Goal: Check status: Check status

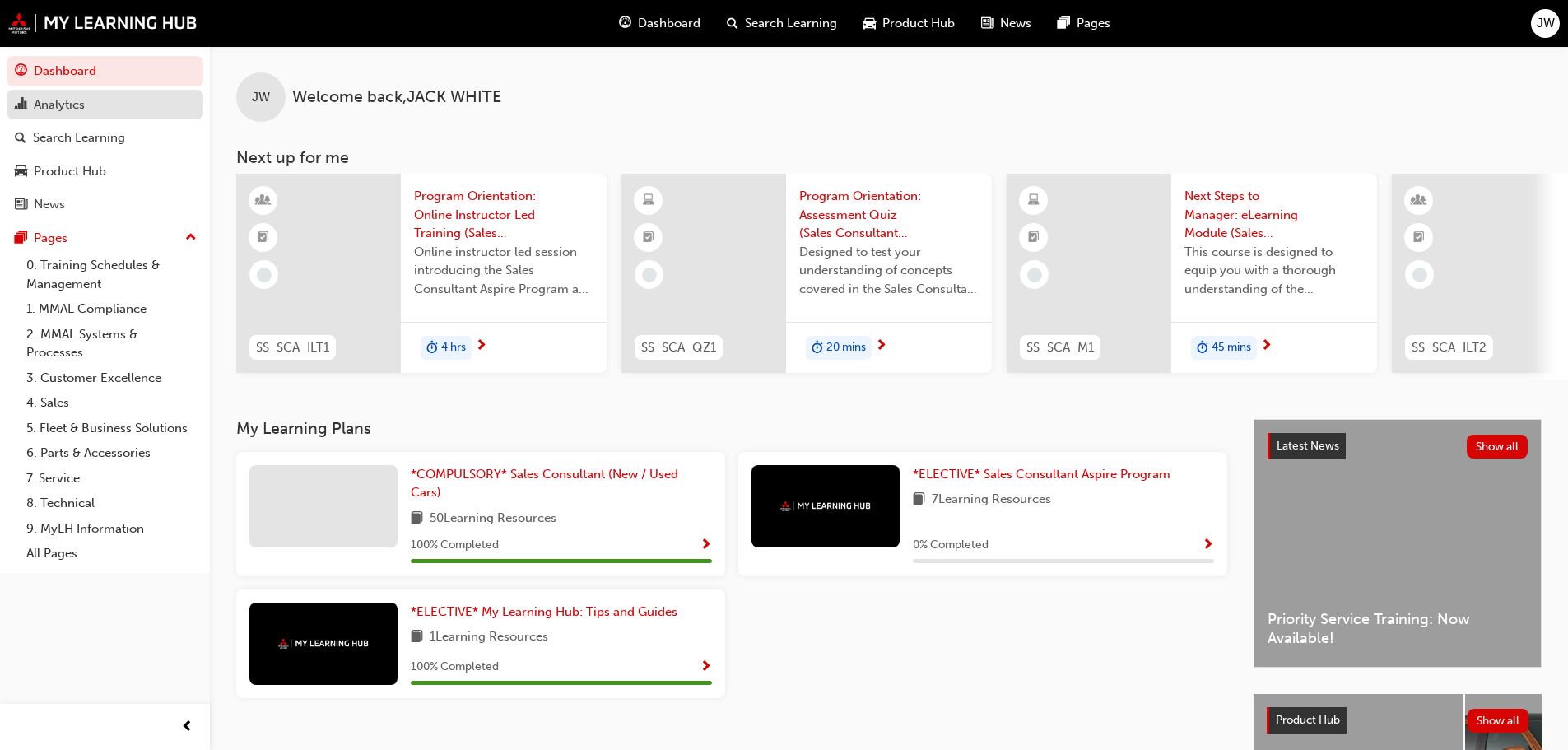
click at [95, 99] on div "Analytics" at bounding box center [105, 105] width 181 height 21
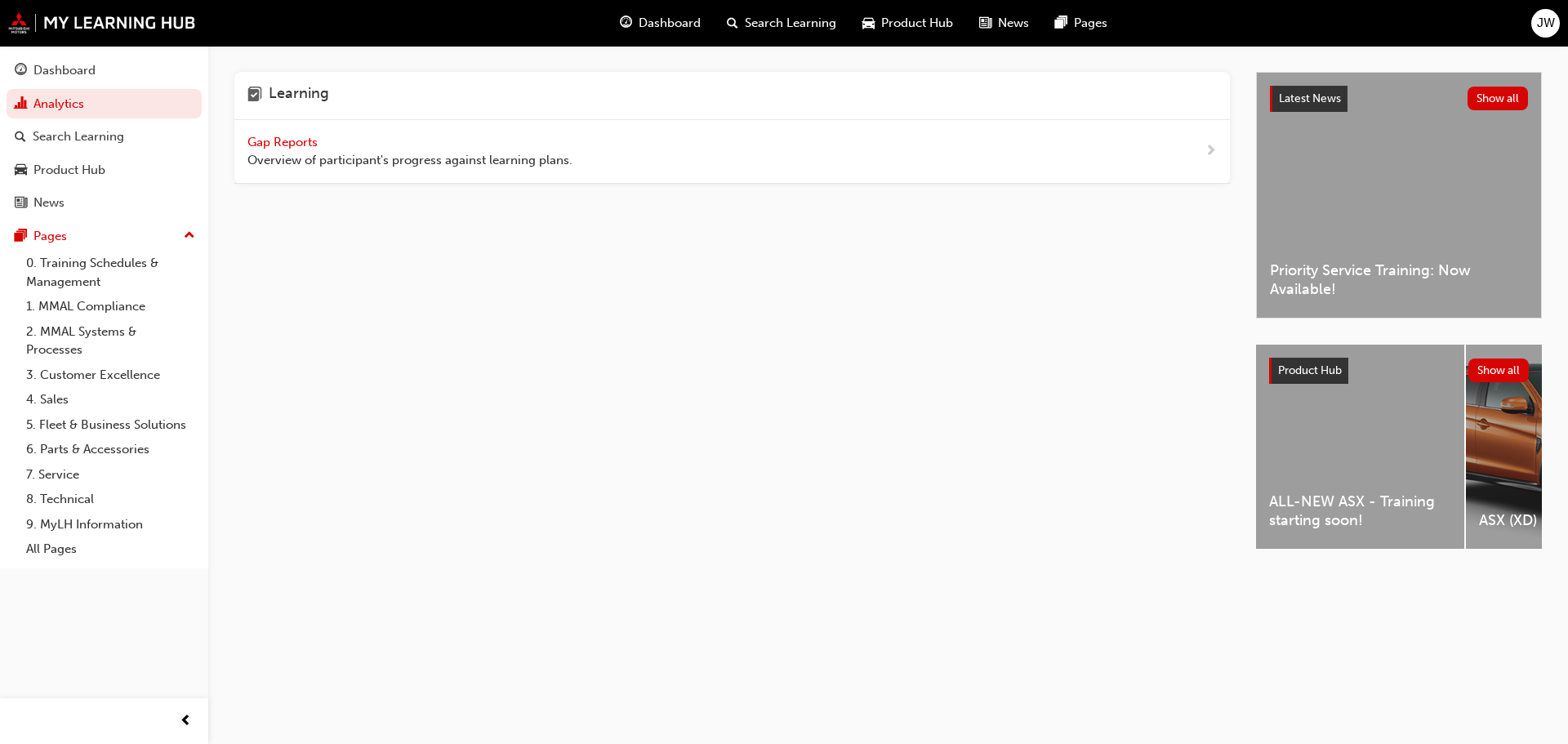
click at [276, 143] on span "Gap Reports" at bounding box center [284, 142] width 73 height 15
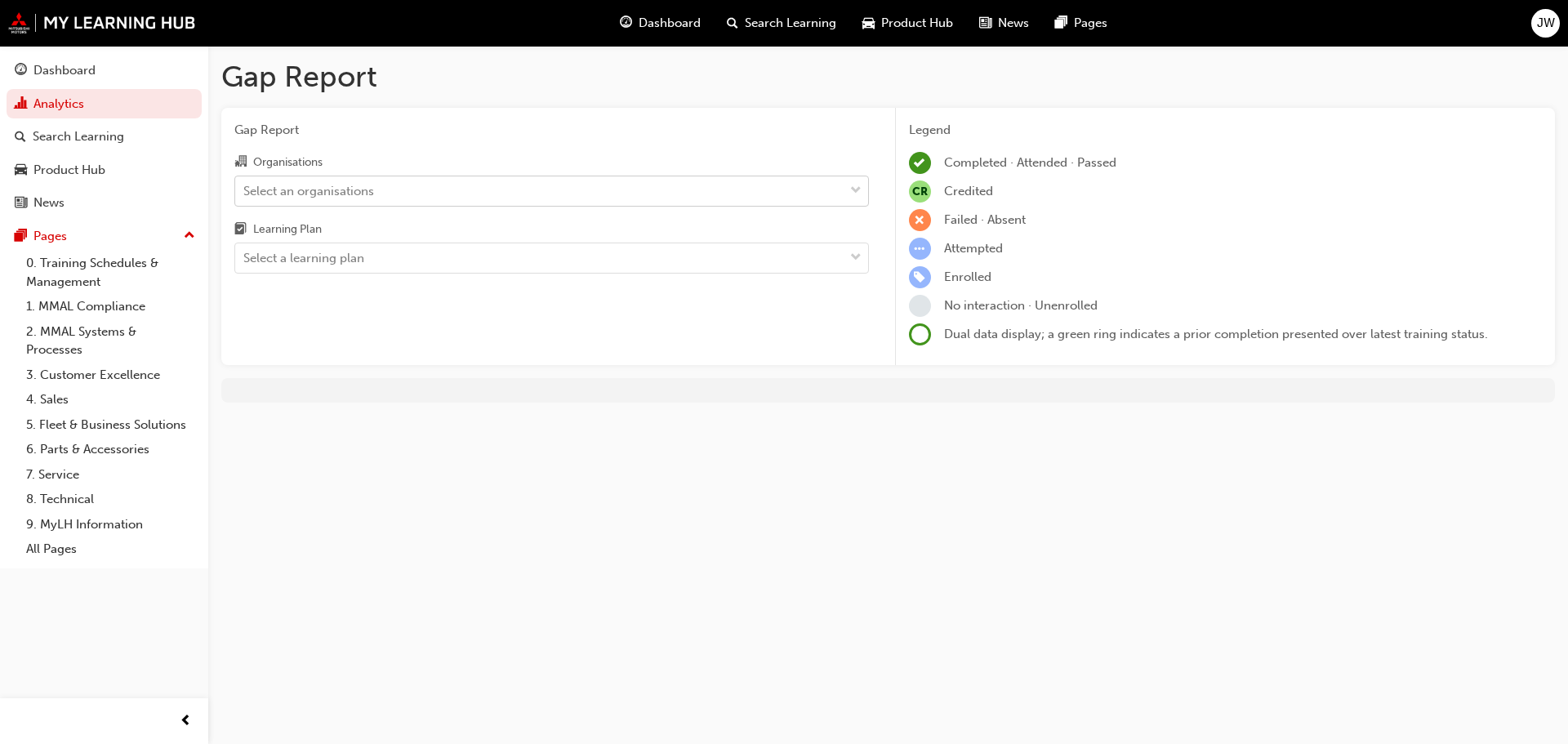
click at [350, 193] on div "Select an organisations" at bounding box center [308, 190] width 131 height 19
click at [245, 193] on input "Organisations Select an organisations" at bounding box center [244, 189] width 2 height 14
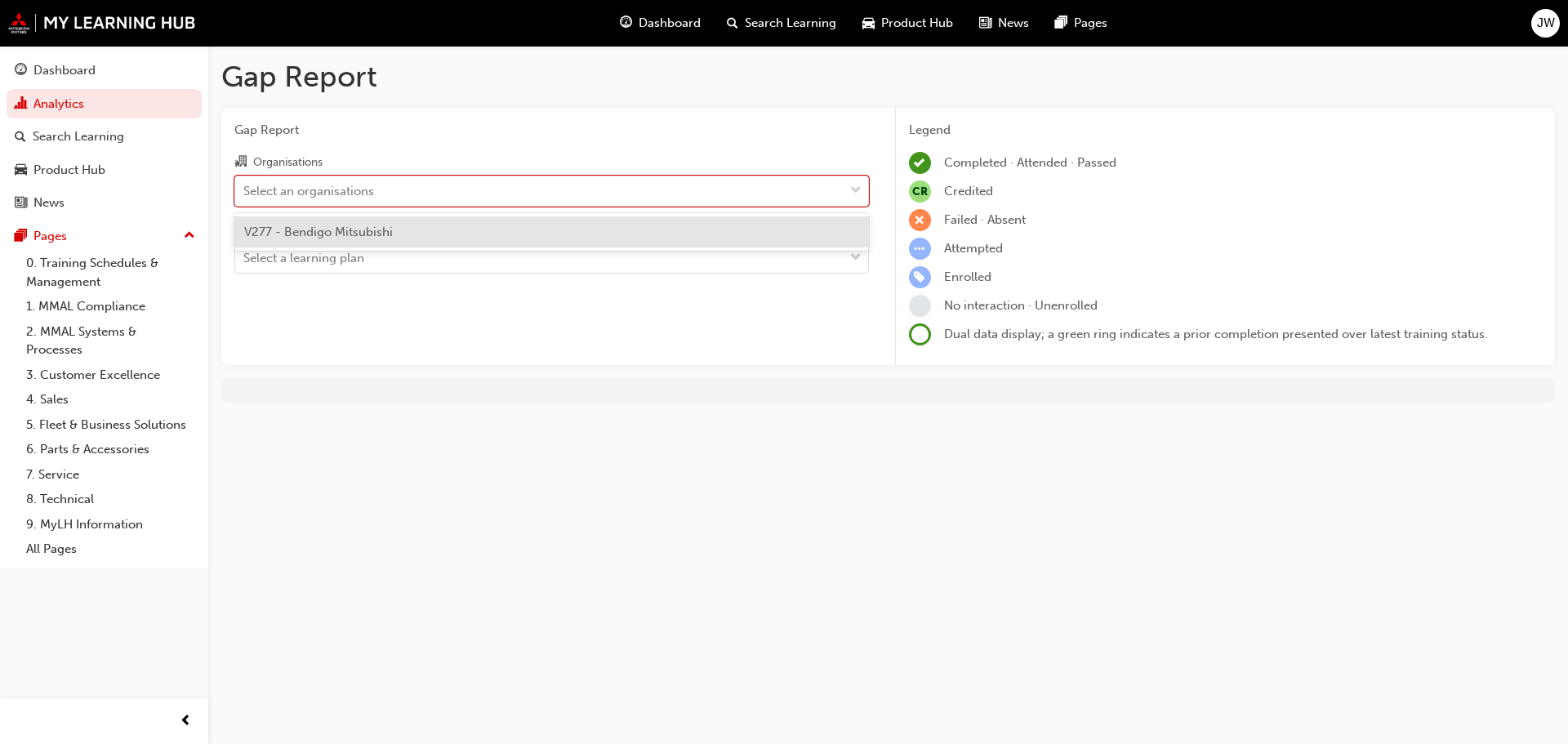
click at [348, 229] on span "V277 - Bendigo Mitsubishi" at bounding box center [318, 231] width 149 height 15
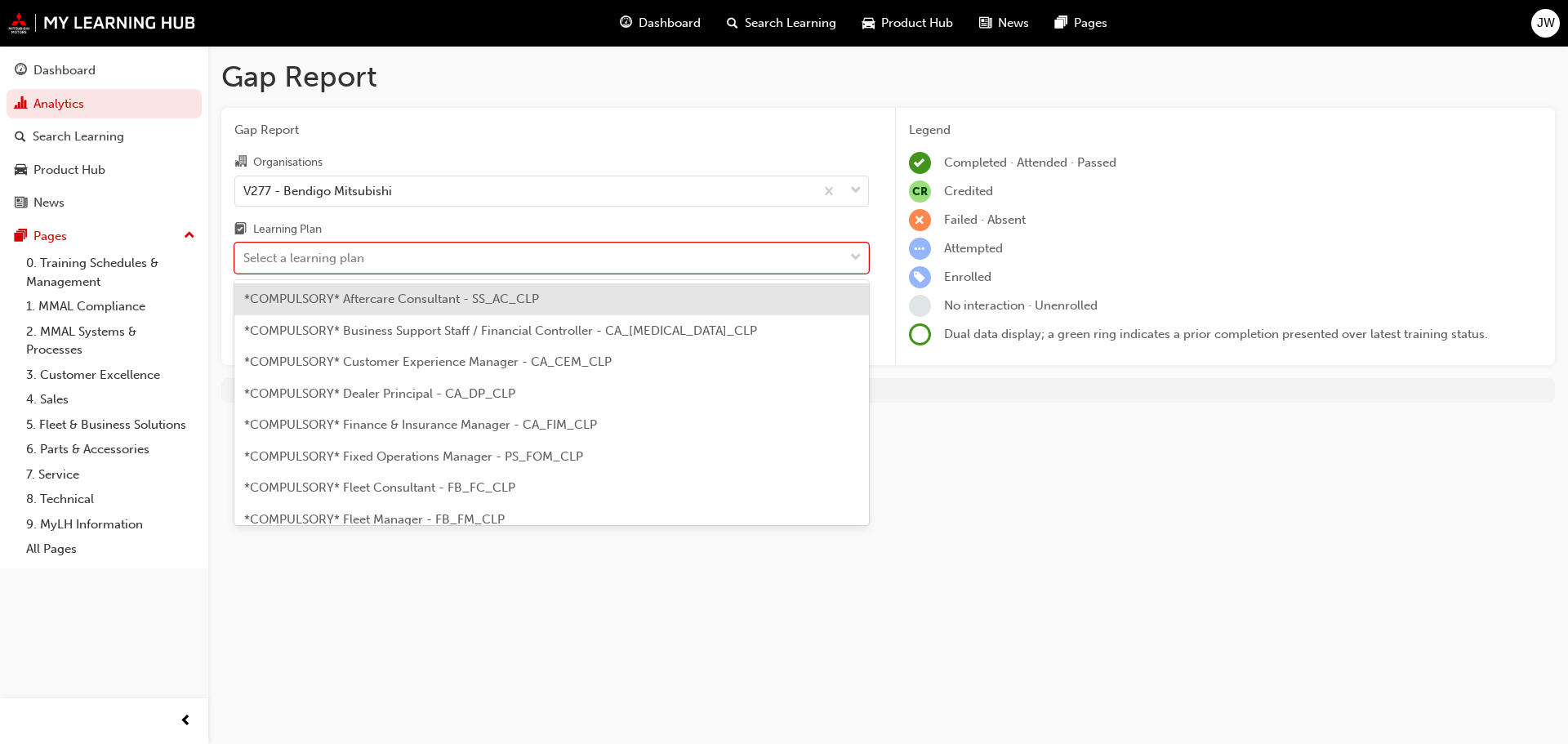
click at [347, 264] on div "Select a learning plan" at bounding box center [304, 259] width 121 height 19
click at [245, 264] on input "Learning Plan option *COMPULSORY* Aftercare Consultant - SS_AC_CLP focused, 1 o…" at bounding box center [244, 258] width 2 height 14
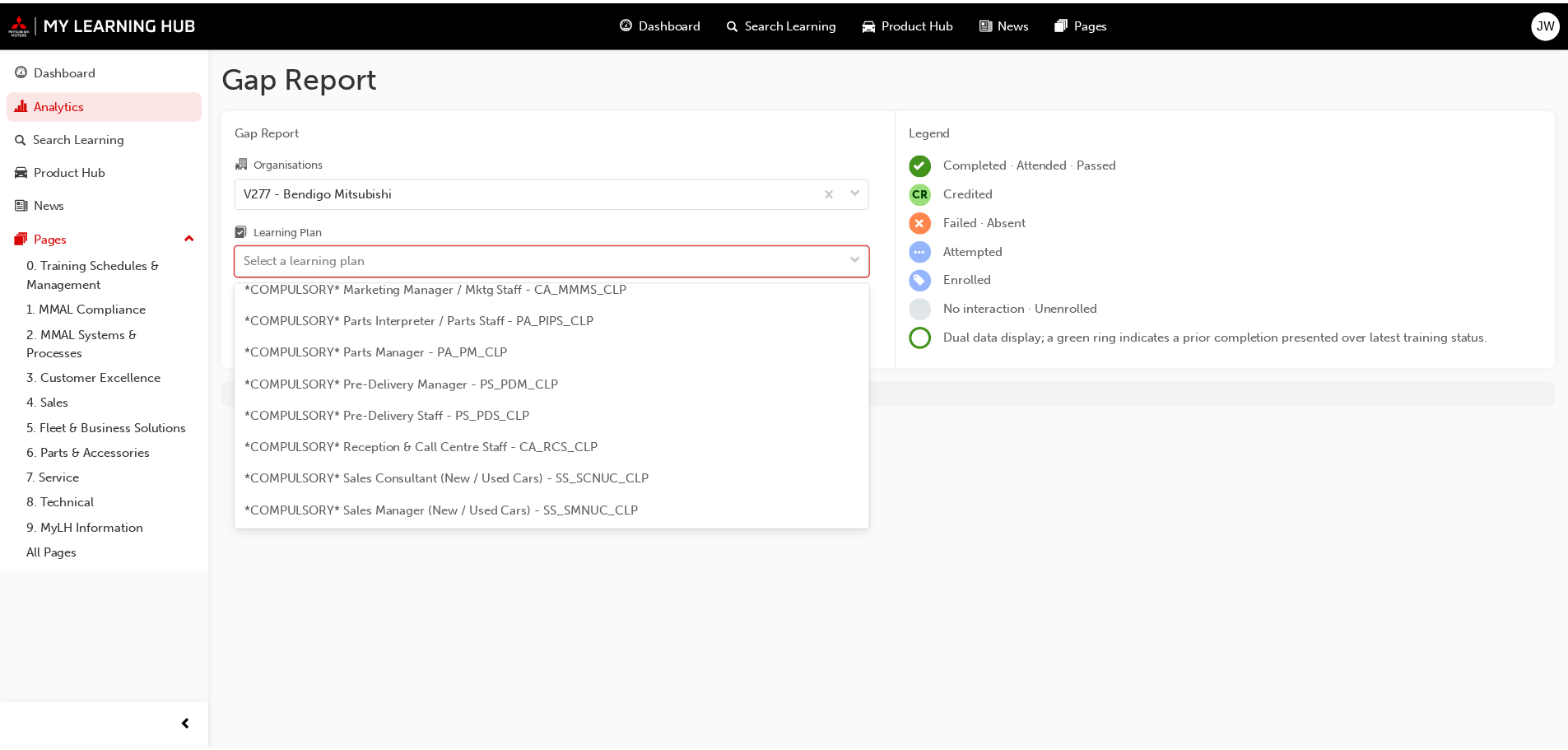
scroll to position [411, 0]
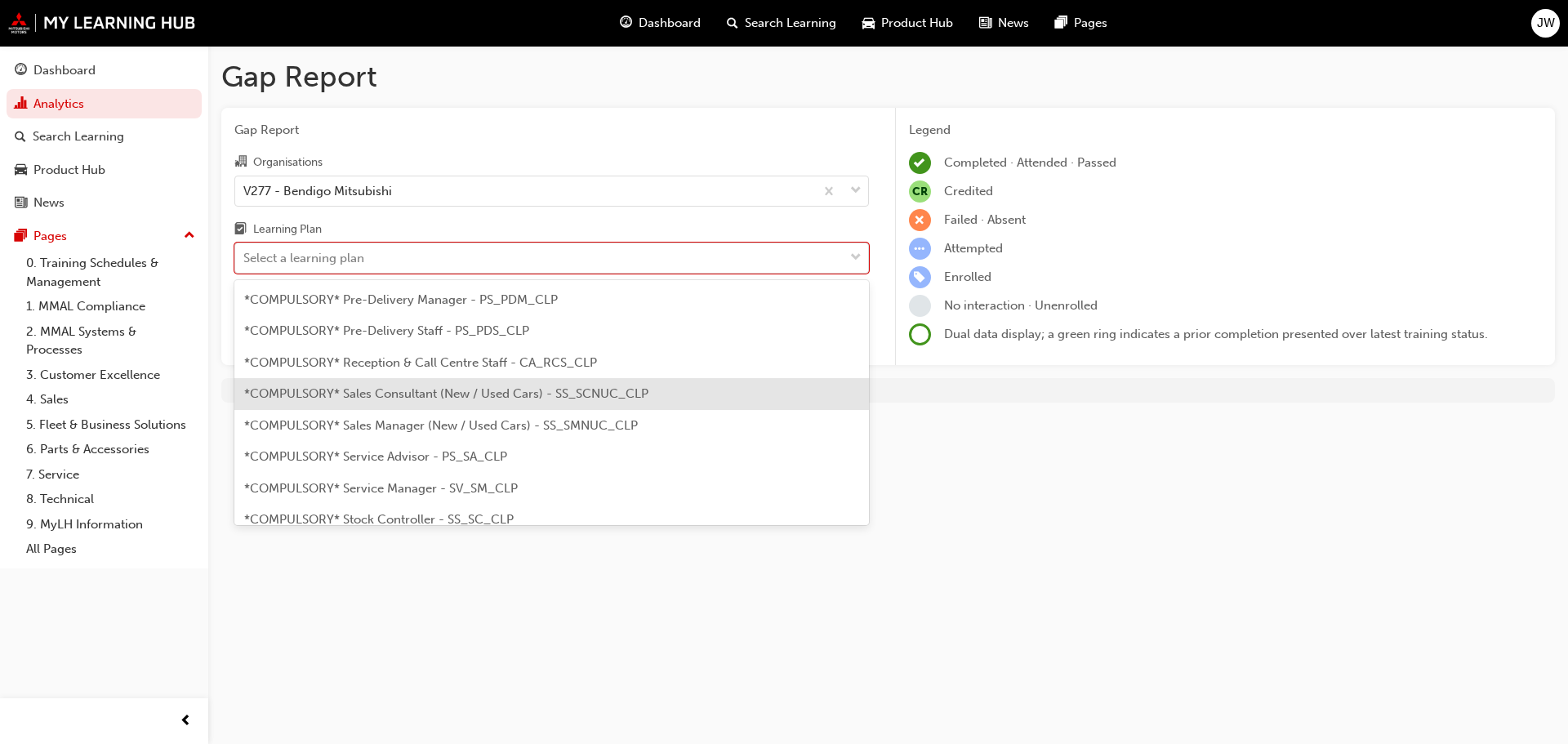
click at [411, 398] on span "*COMPULSORY* Sales Consultant (New / Used Cars) - SS_SCNUC_CLP" at bounding box center [446, 393] width 405 height 15
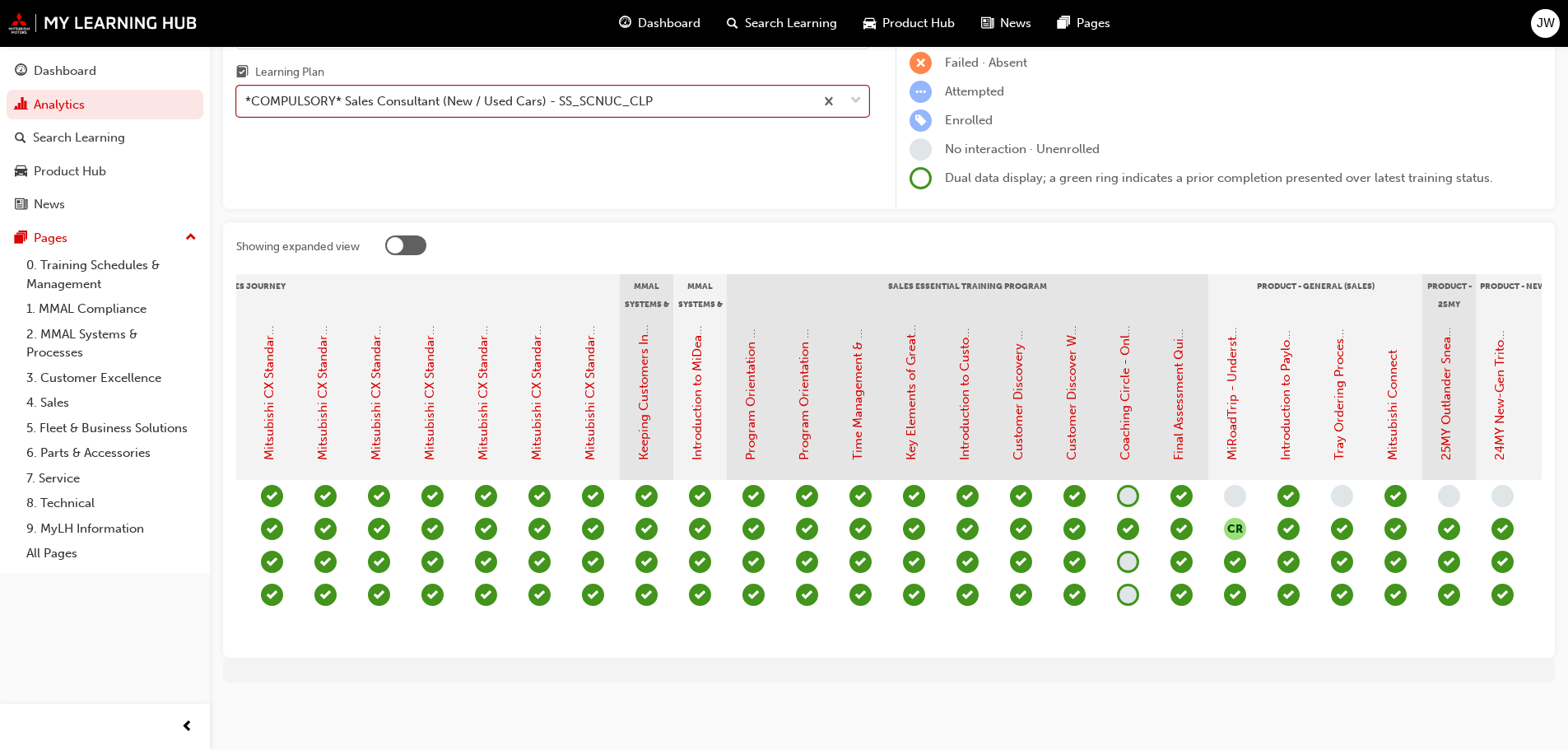
scroll to position [0, 1156]
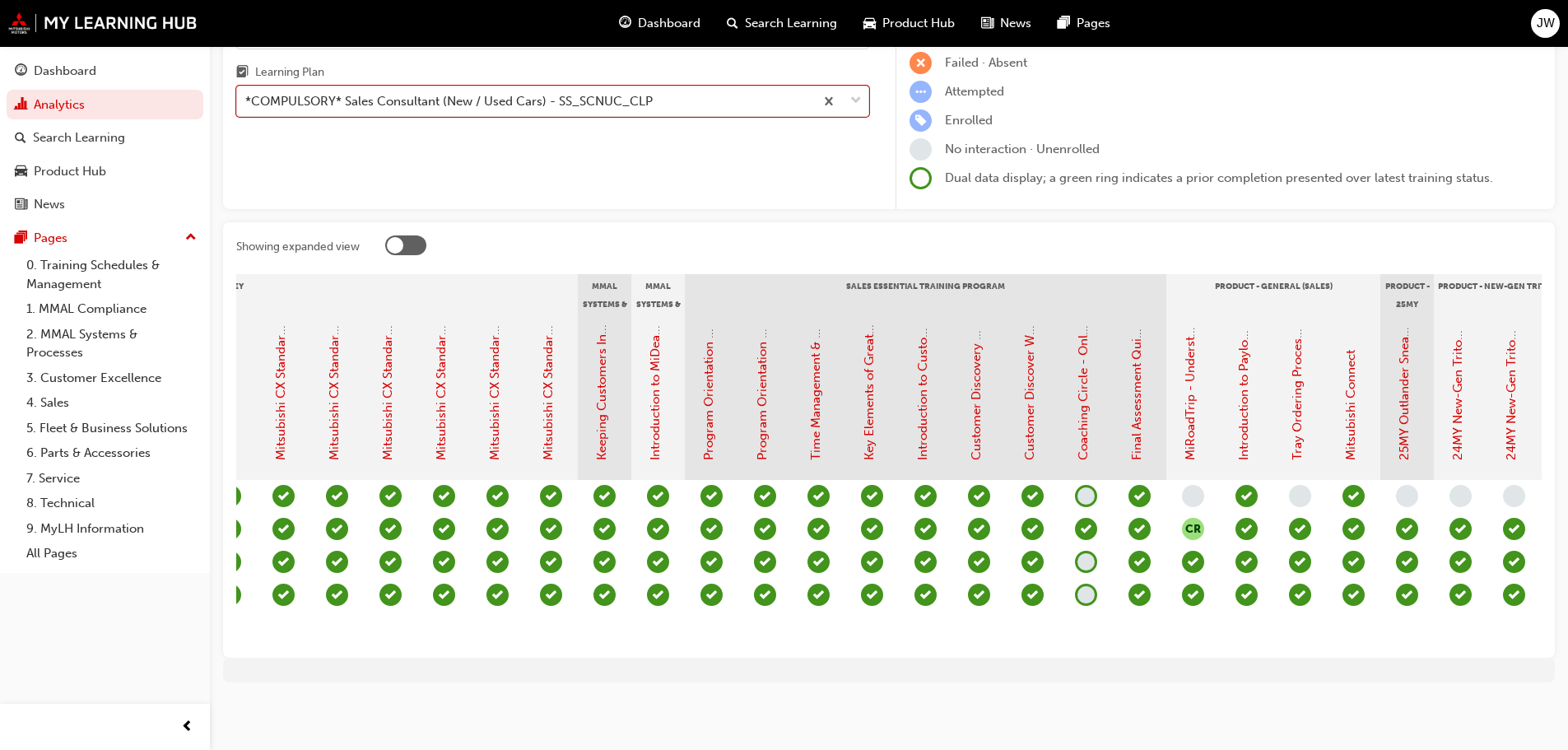
click at [1089, 550] on span "learningRecordVerb_NONE-icon" at bounding box center [1086, 562] width 22 height 22
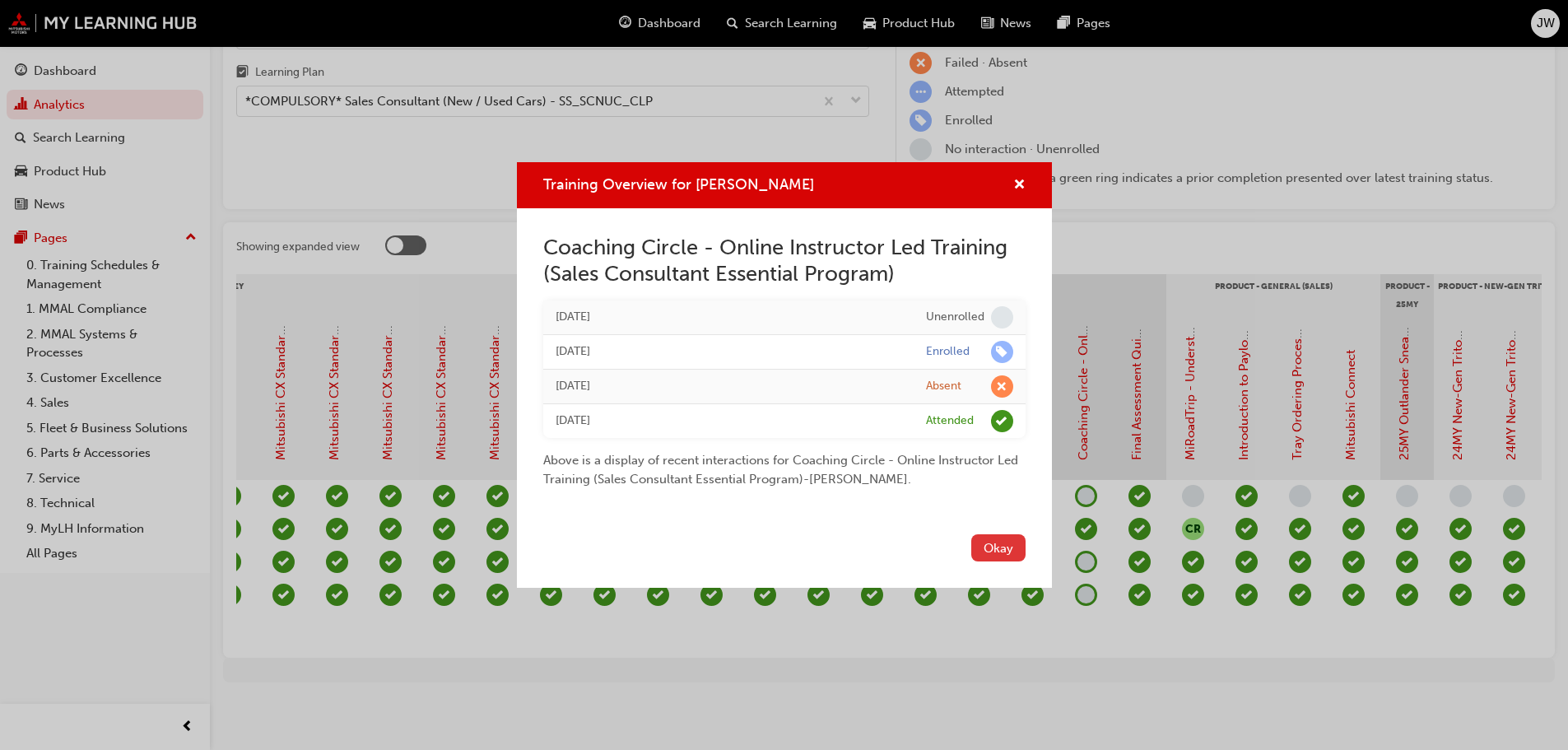
click at [1005, 539] on button "Okay" at bounding box center [998, 548] width 54 height 28
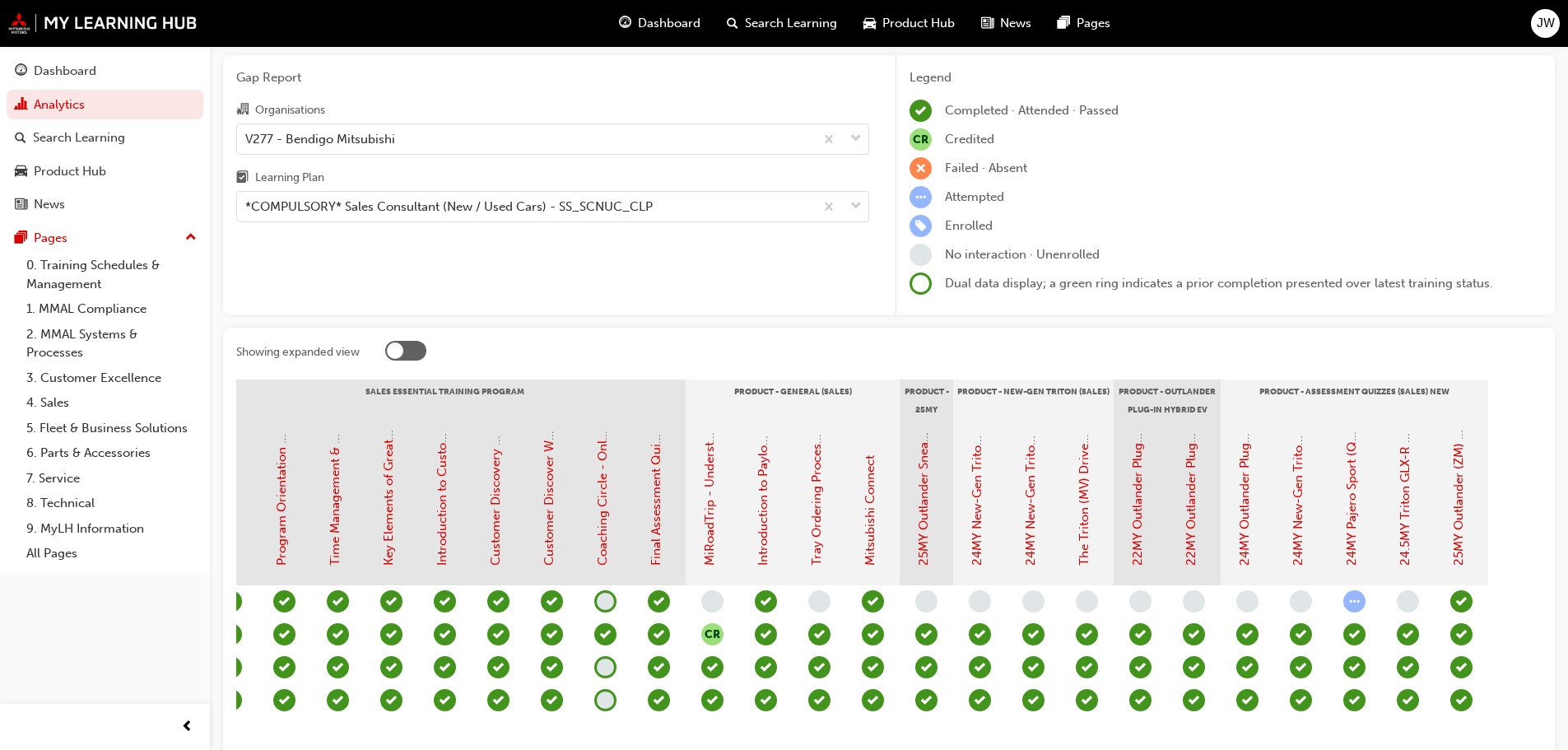
scroll to position [83, 0]
